Goal: Task Accomplishment & Management: Manage account settings

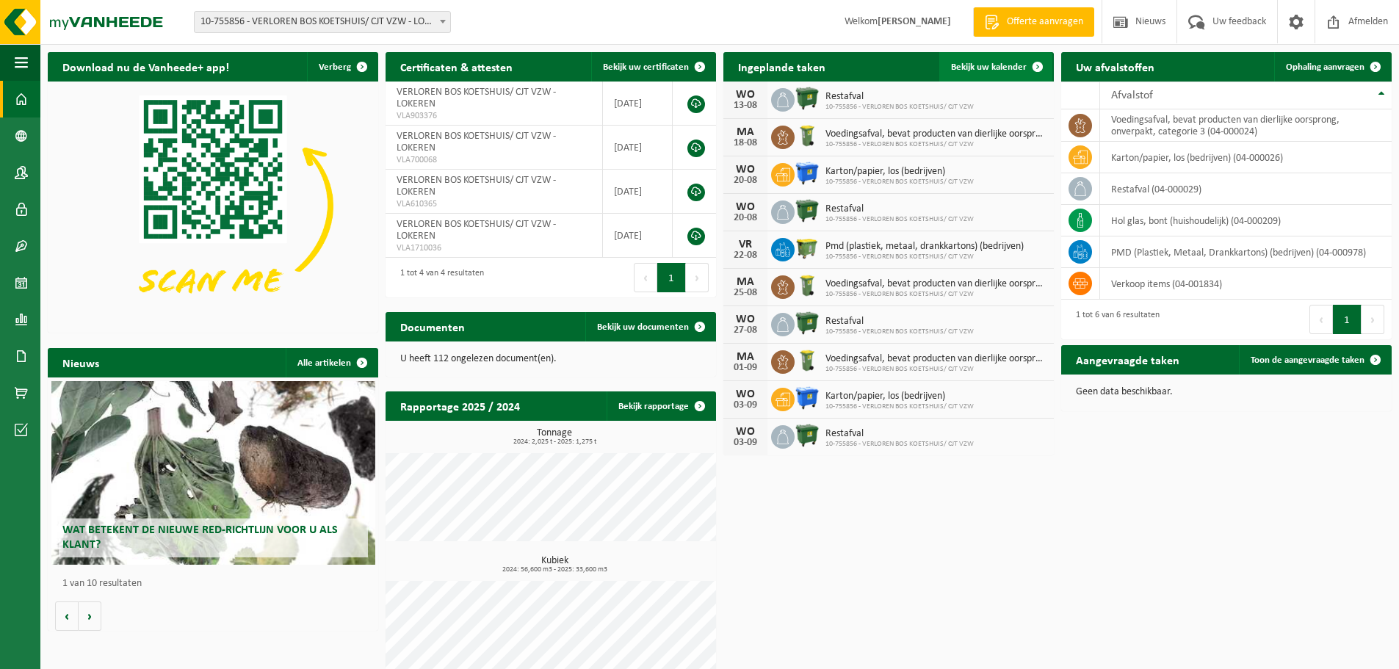
click at [1004, 71] on span "Bekijk uw kalender" at bounding box center [989, 67] width 76 height 10
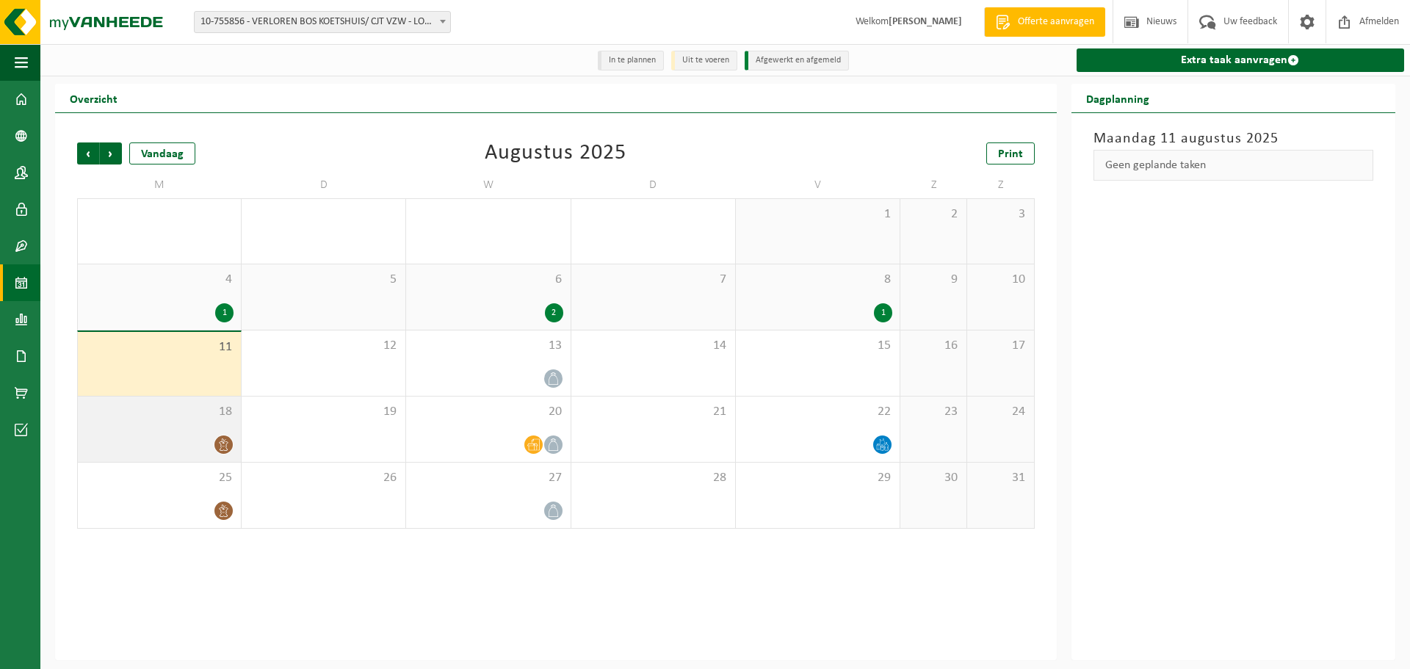
click at [171, 440] on div at bounding box center [159, 445] width 148 height 20
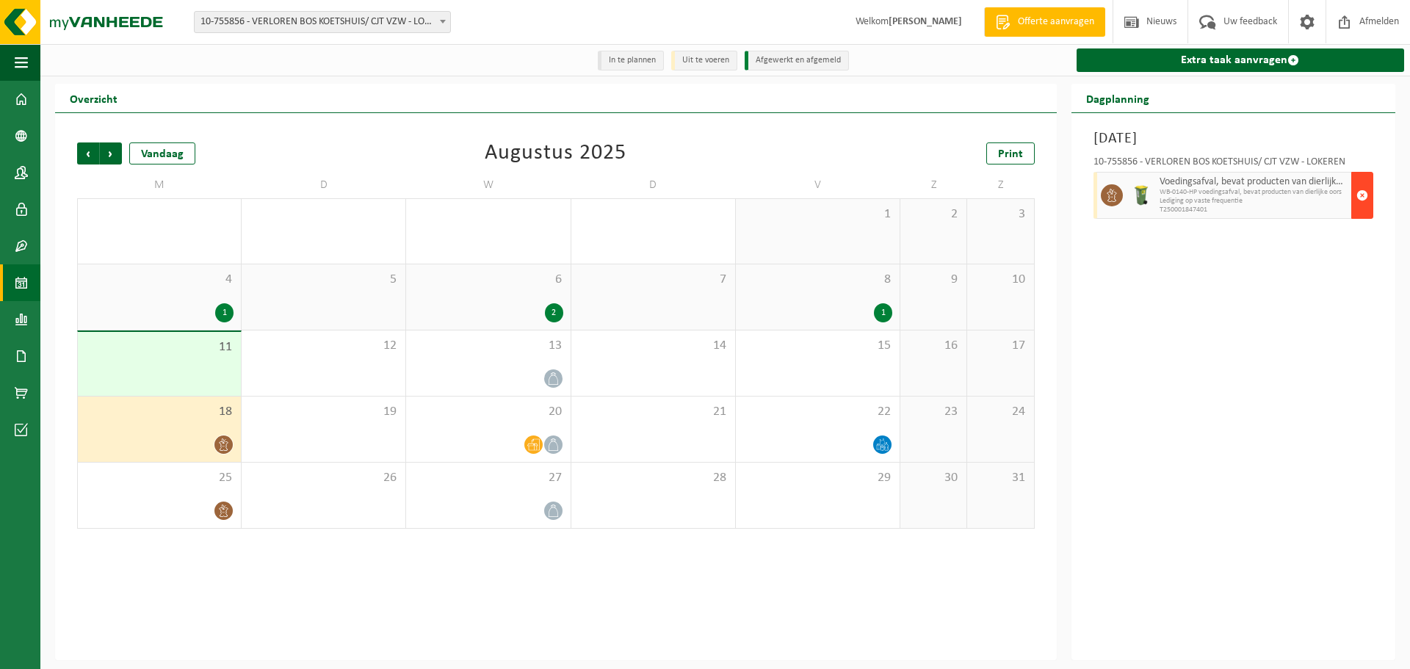
click at [1362, 199] on span "button" at bounding box center [1363, 195] width 12 height 29
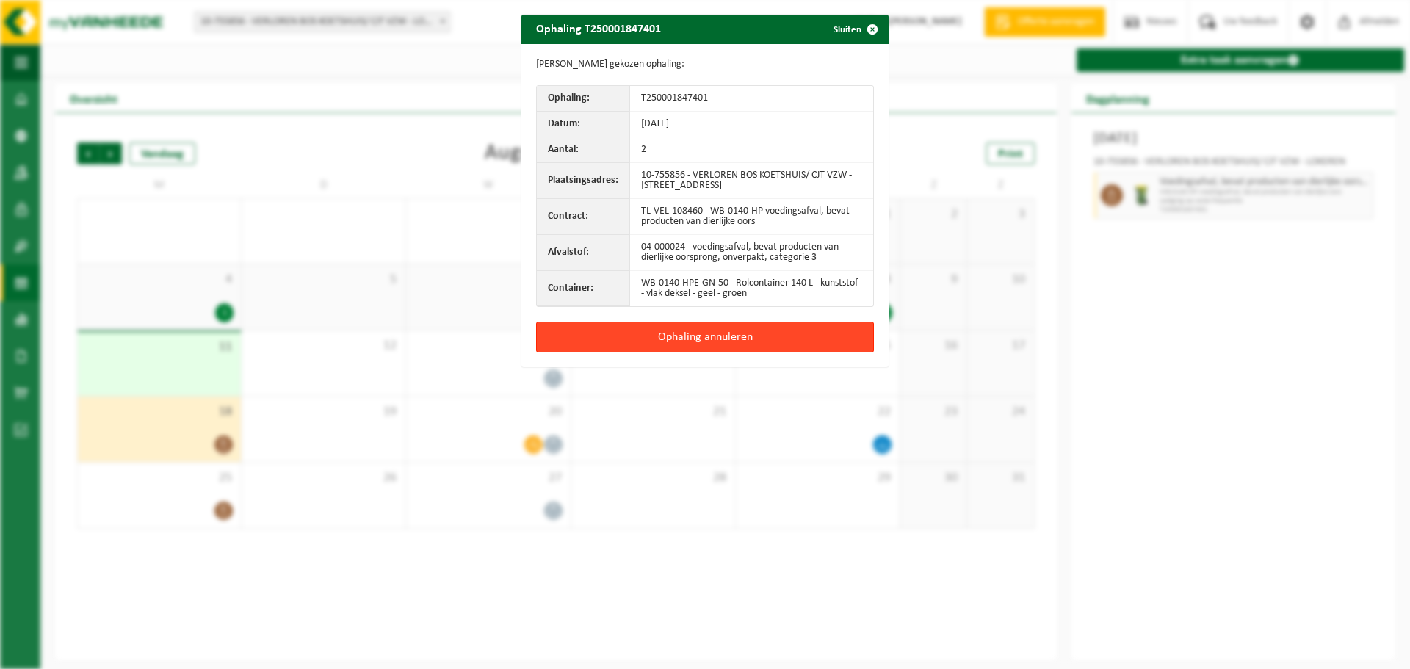
click at [810, 341] on button "Ophaling annuleren" at bounding box center [705, 337] width 338 height 31
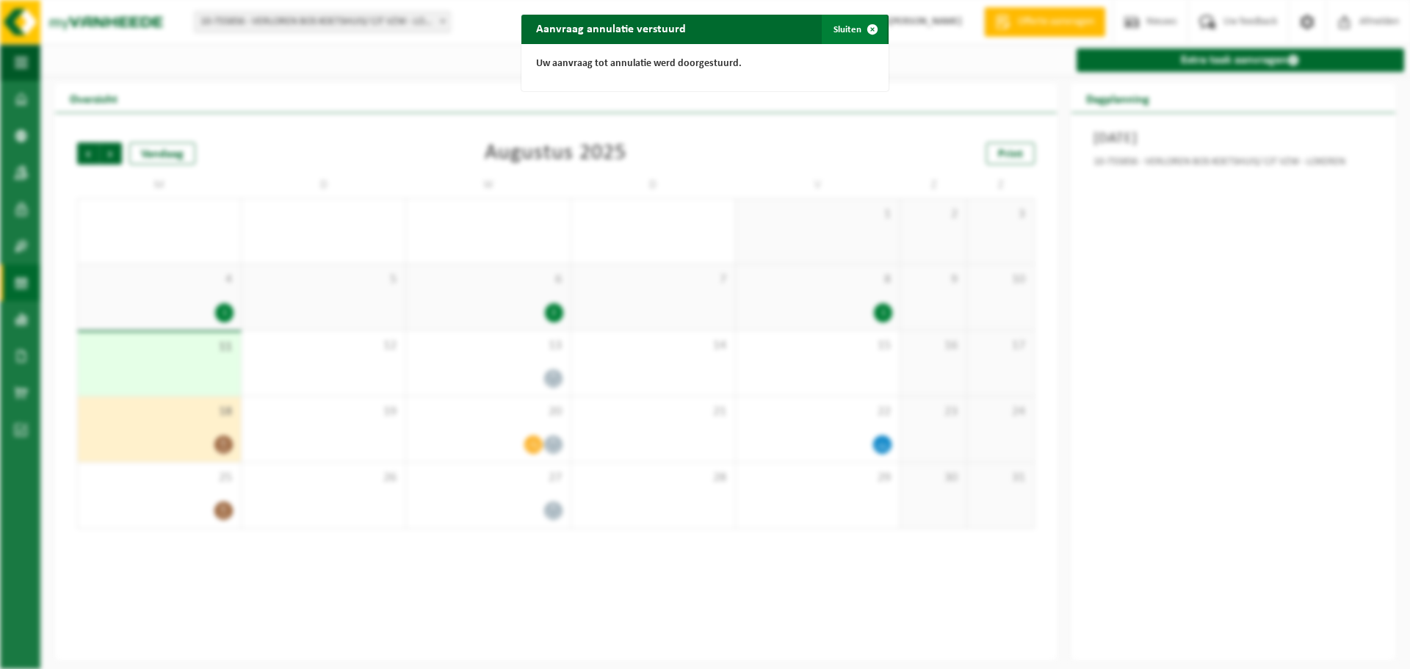
click at [858, 31] on span "button" at bounding box center [872, 29] width 29 height 29
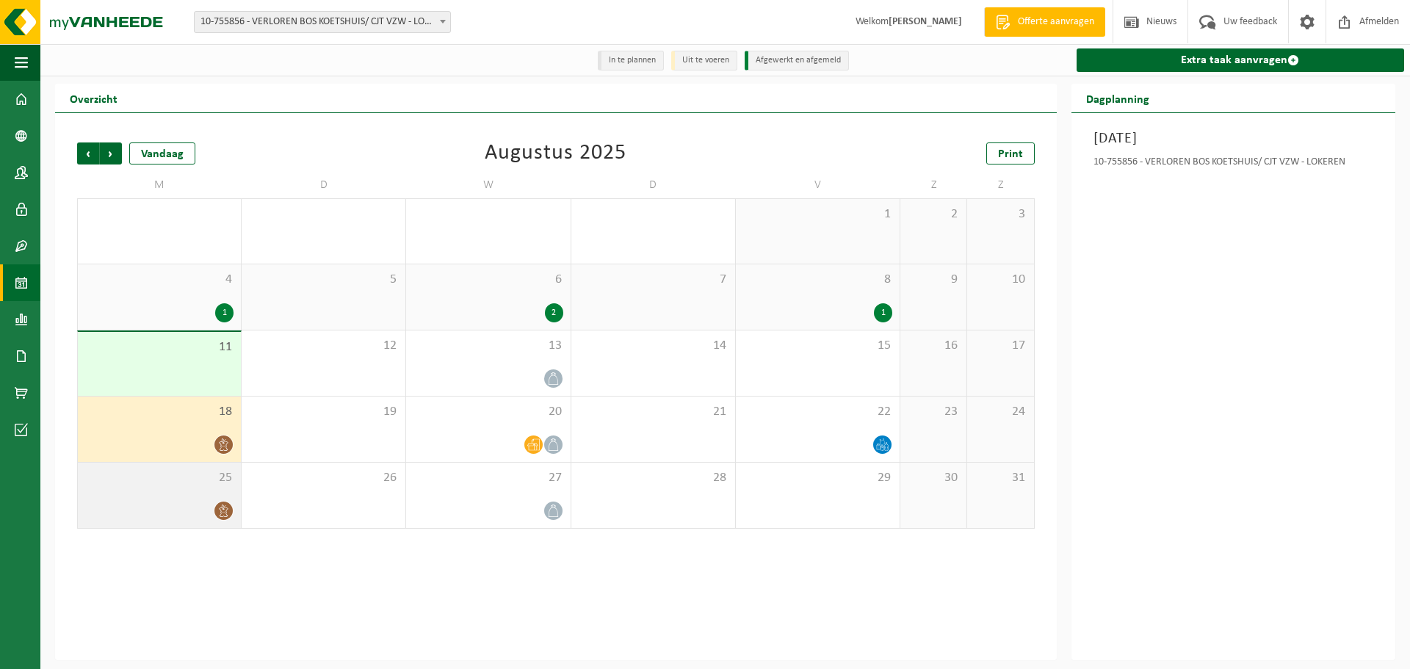
click at [171, 507] on div at bounding box center [159, 511] width 148 height 20
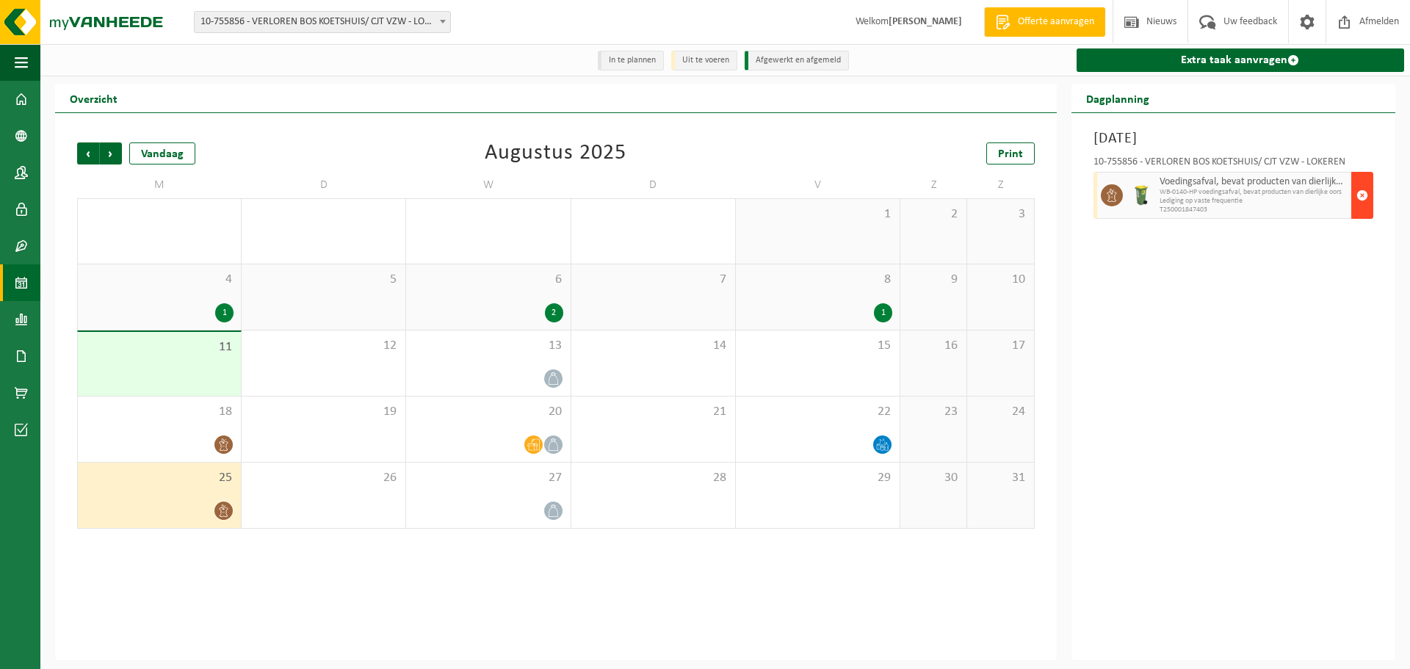
click at [1369, 197] on button "button" at bounding box center [1363, 195] width 22 height 47
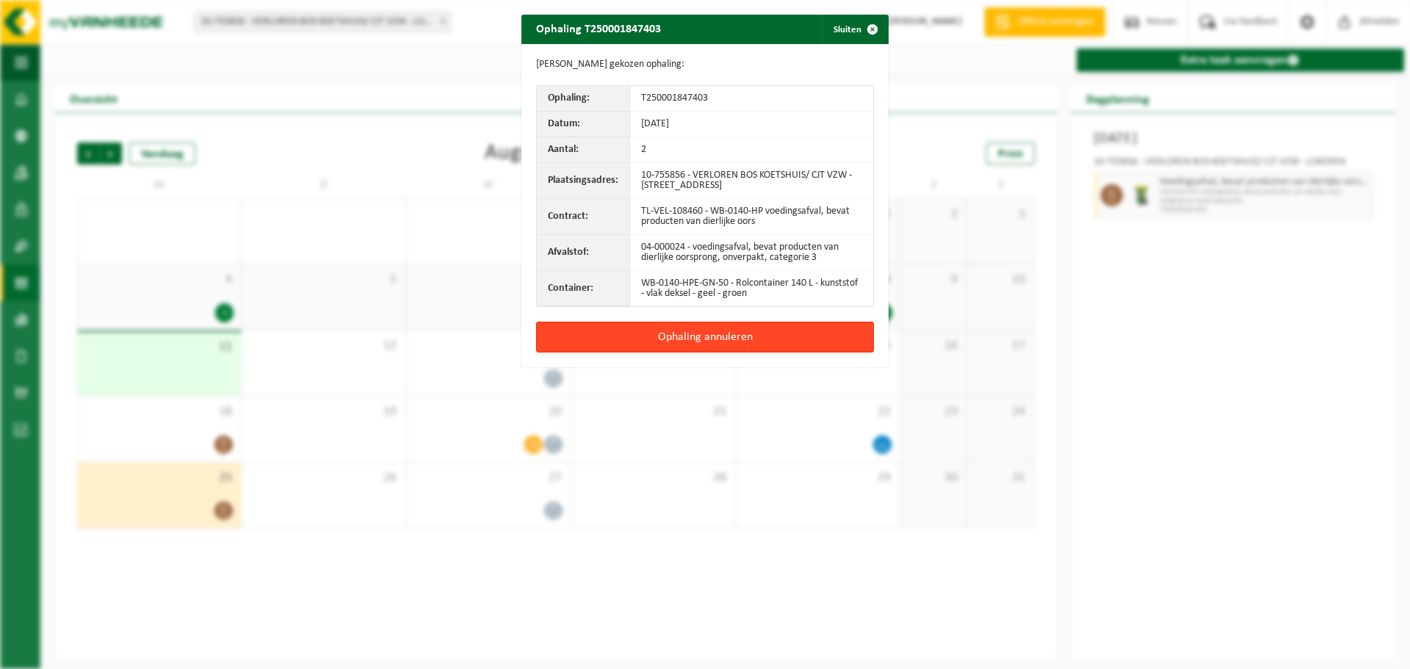
click at [777, 341] on button "Ophaling annuleren" at bounding box center [705, 337] width 338 height 31
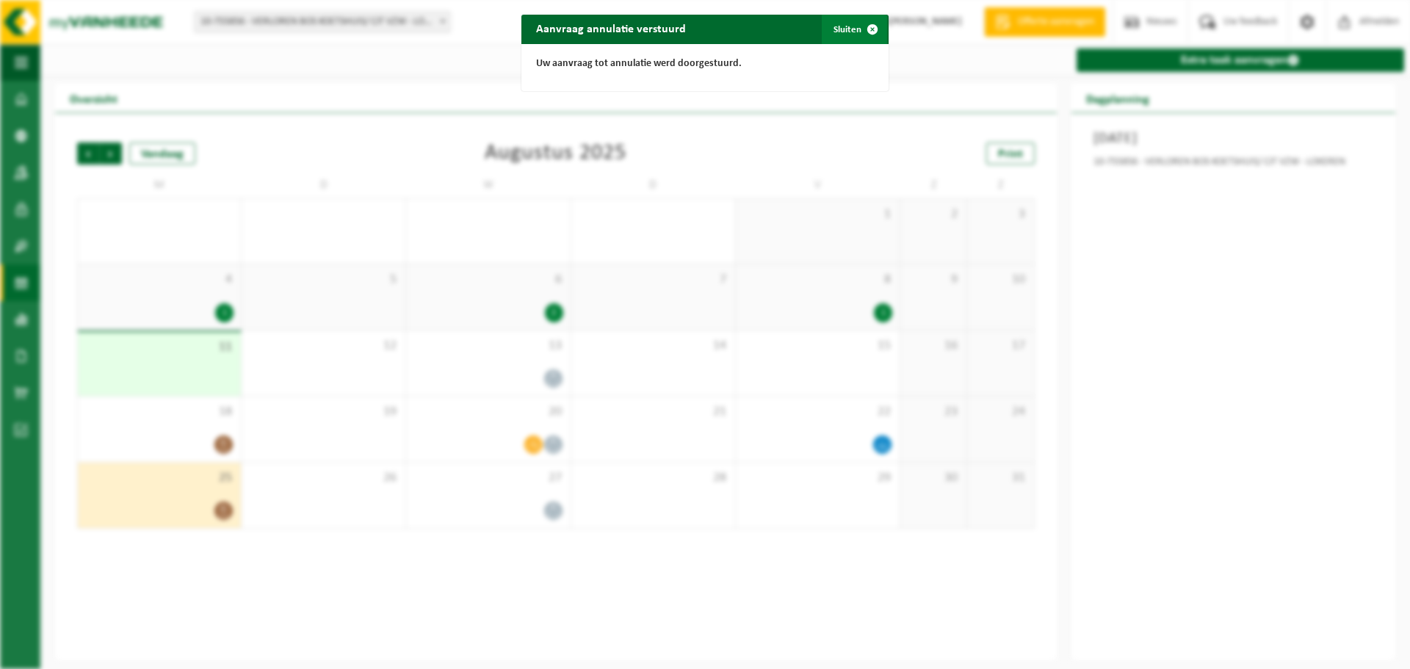
click at [846, 31] on button "Sluiten" at bounding box center [854, 29] width 65 height 29
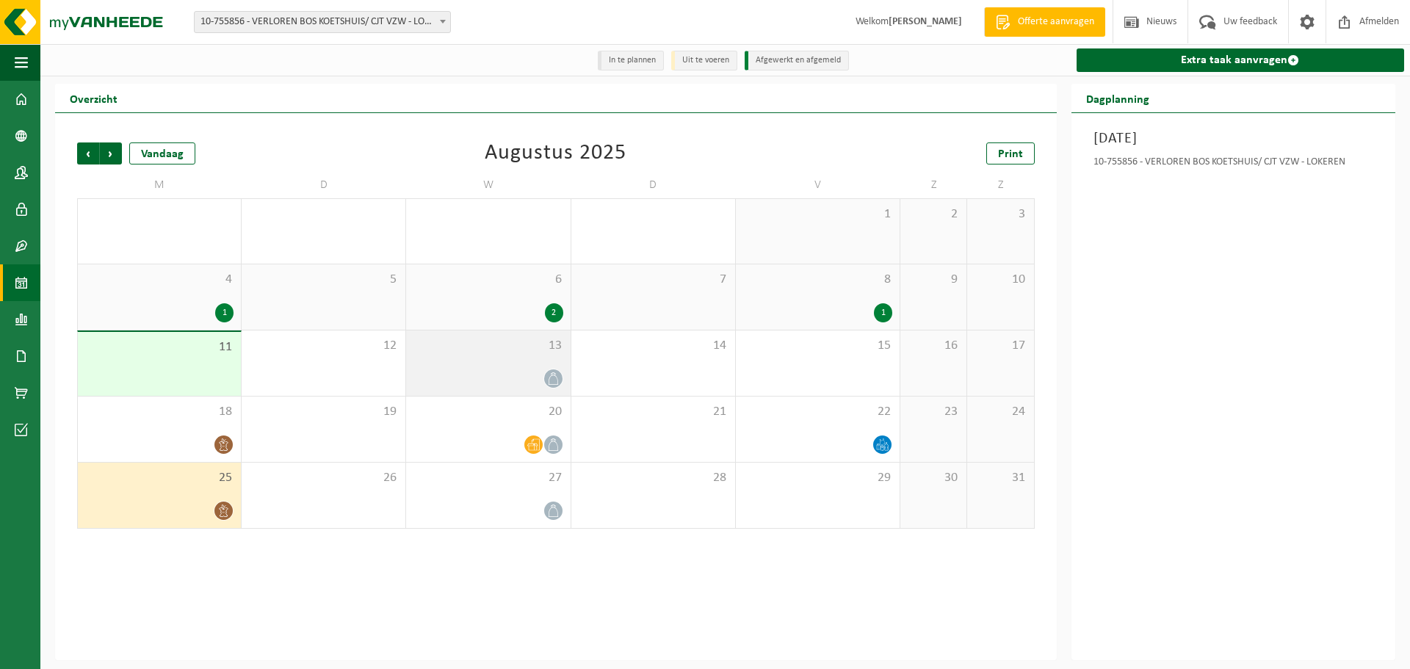
click at [538, 363] on div "13" at bounding box center [488, 363] width 164 height 65
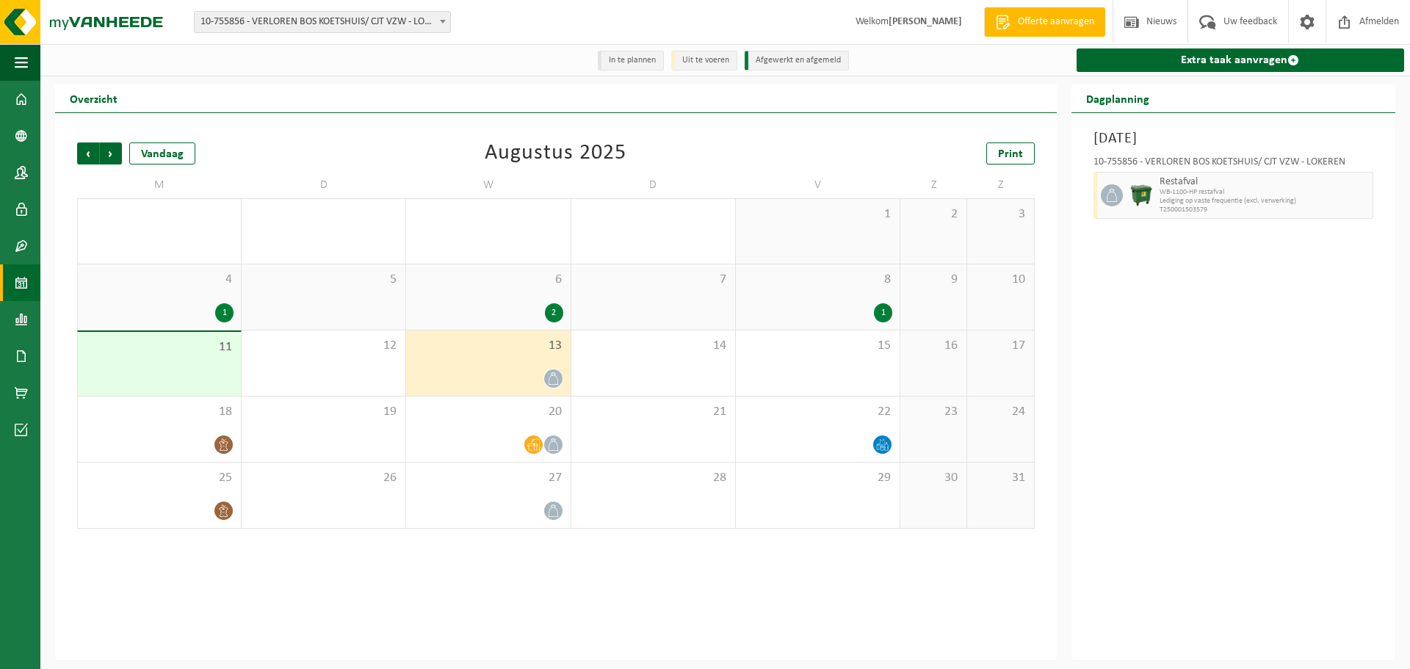
click at [435, 15] on span "10-755856 - VERLOREN BOS KOETSHUIS/ CJT VZW - LOKEREN" at bounding box center [323, 22] width 256 height 21
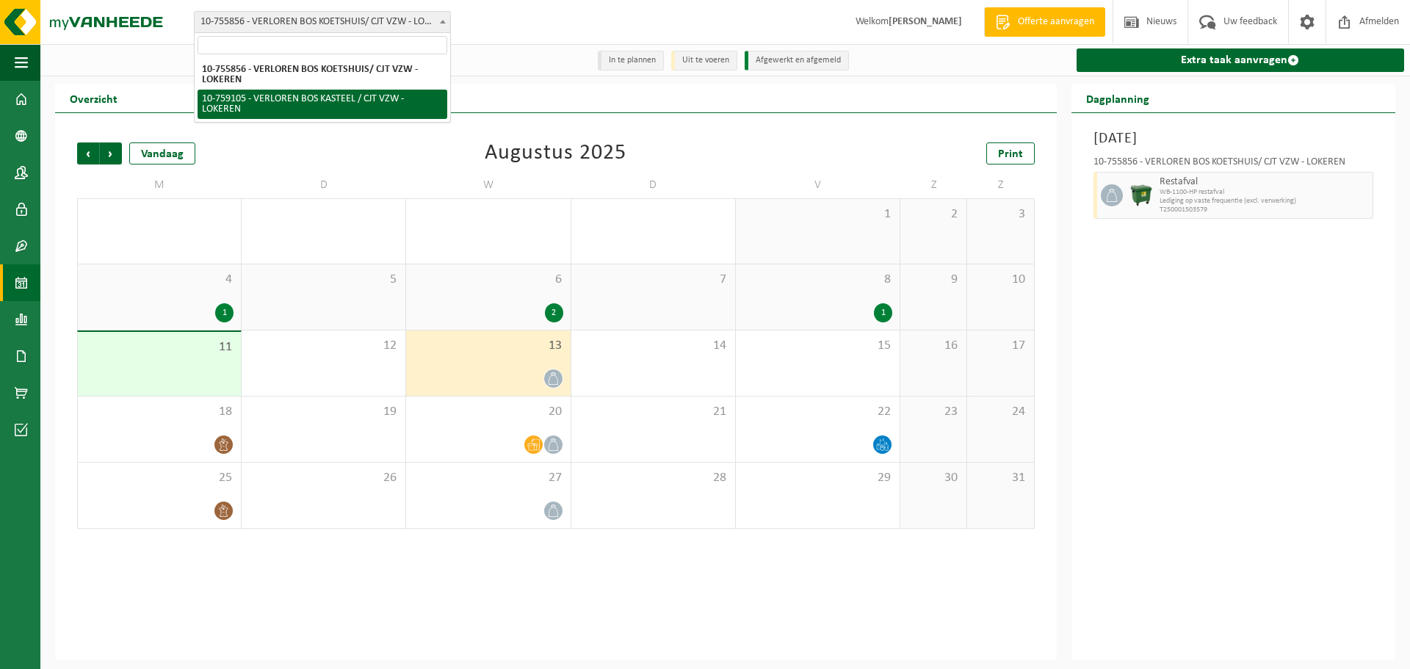
select select "9721"
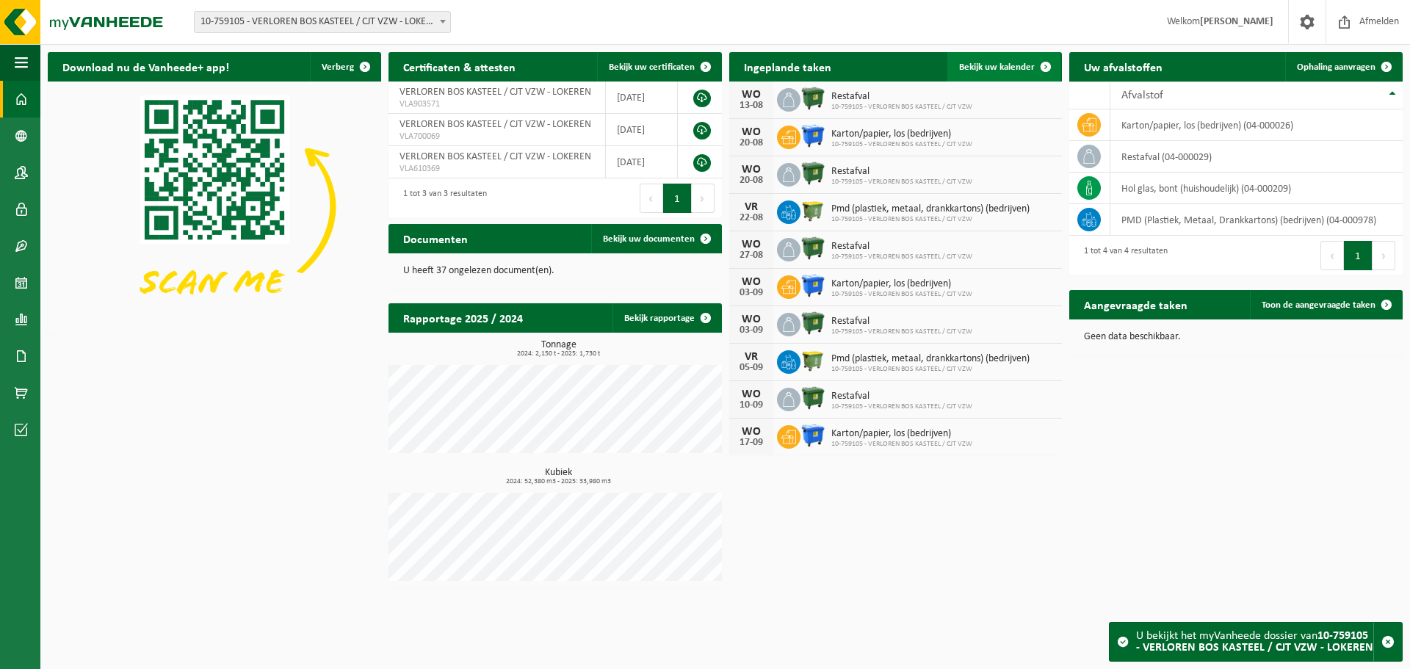
click at [1009, 76] on link "Bekijk uw kalender" at bounding box center [1004, 66] width 113 height 29
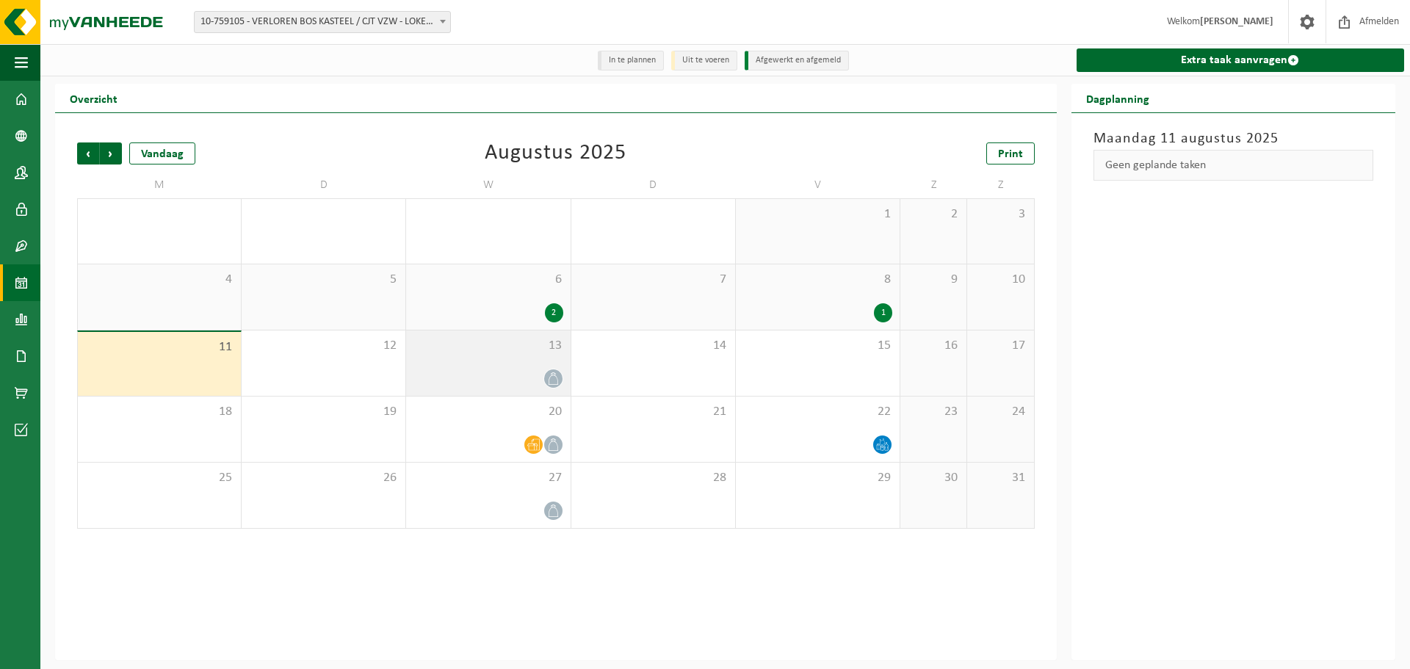
click at [543, 370] on div at bounding box center [488, 379] width 149 height 20
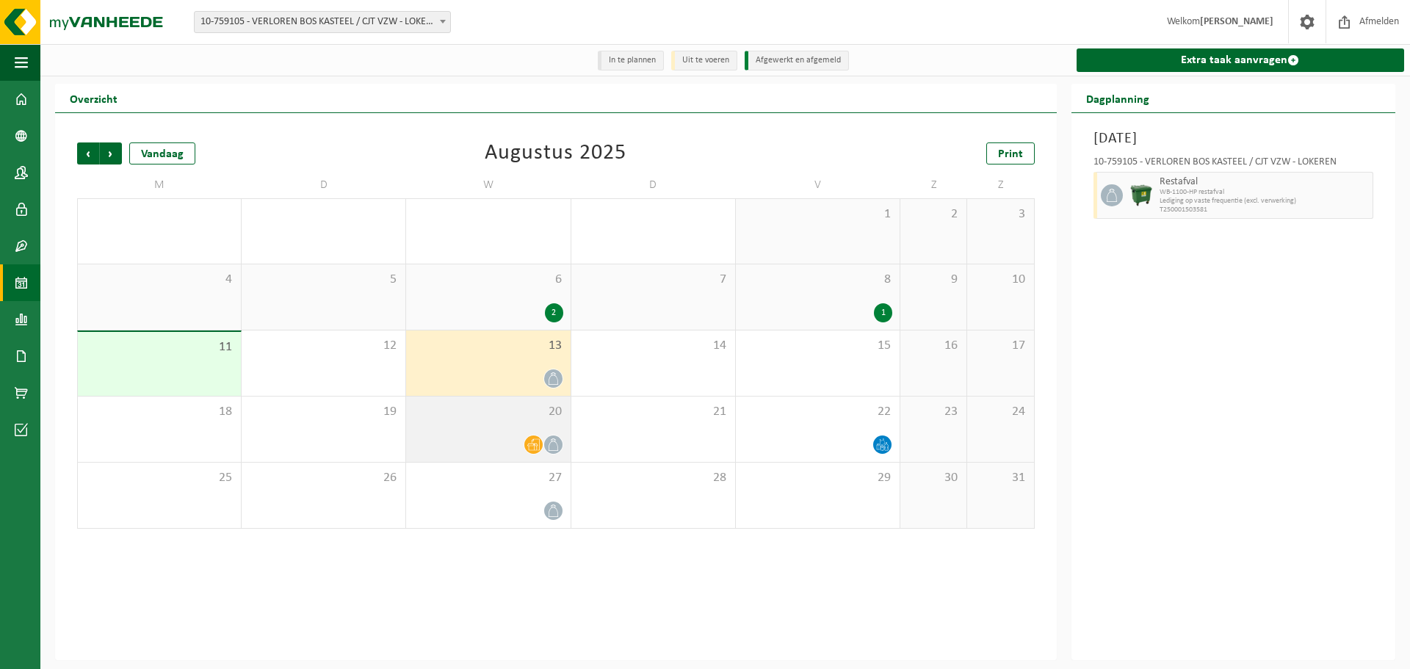
click at [522, 428] on div "20" at bounding box center [488, 429] width 164 height 65
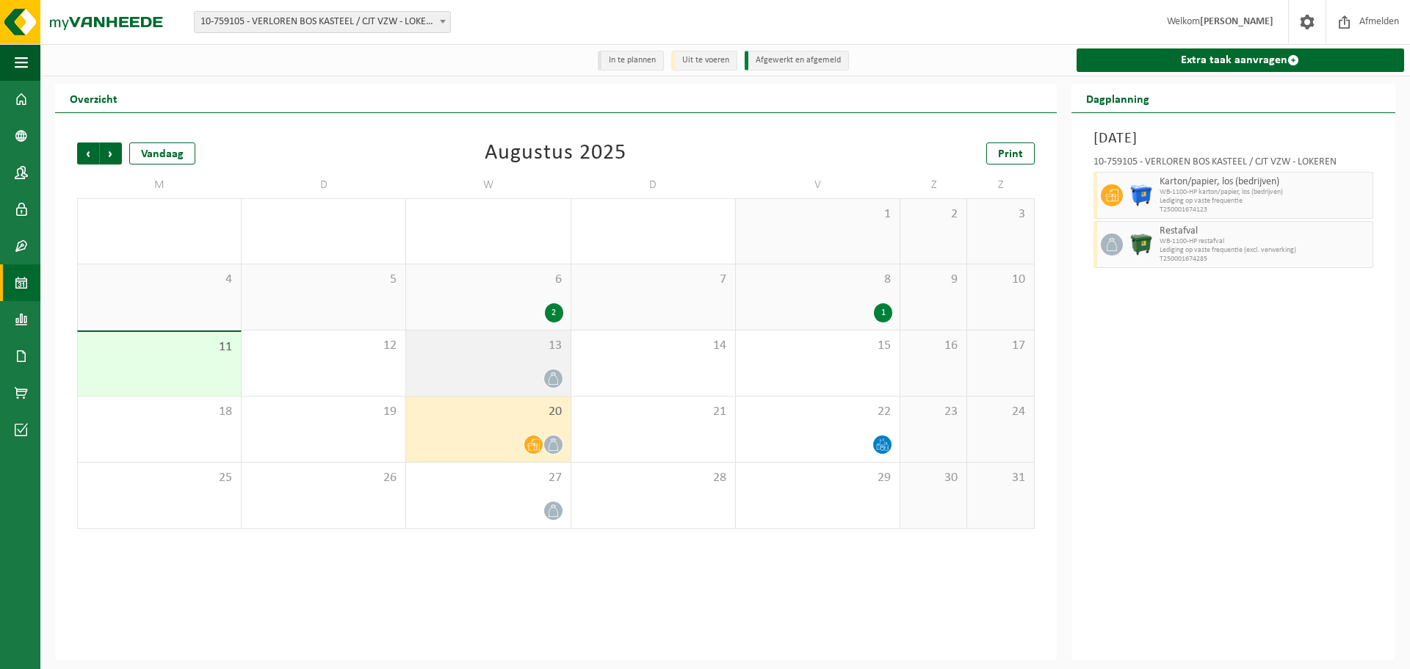
click at [546, 354] on span "13" at bounding box center [488, 346] width 149 height 16
